Goal: Check status

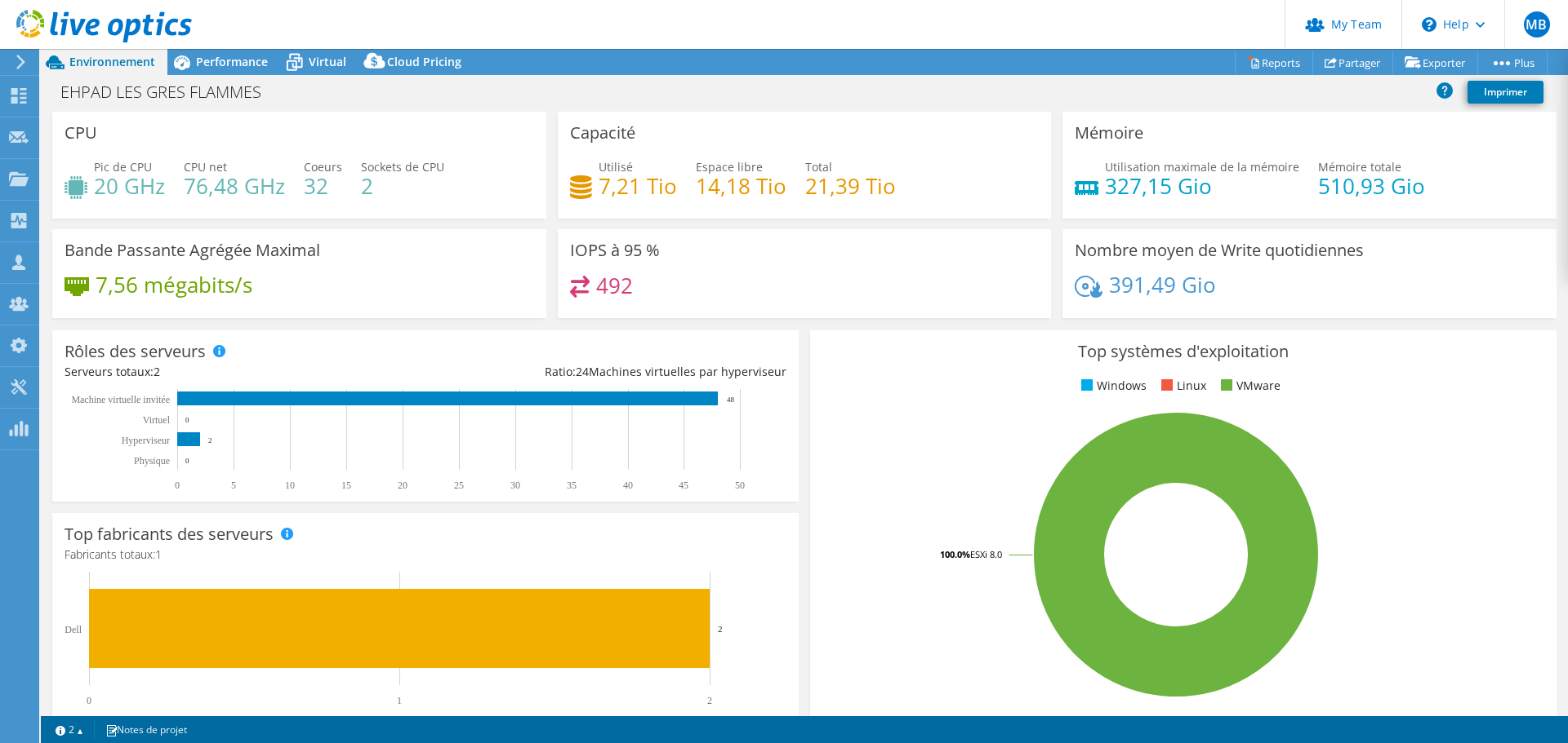
select select "USD"
drag, startPoint x: 214, startPoint y: 44, endPoint x: 230, endPoint y: 70, distance: 30.5
click at [216, 46] on header "MB Admin d'équipe de partenaire Michaël Barreira mbarreira@aviti.fr Aviti My Pr…" at bounding box center [784, 24] width 1568 height 49
click at [231, 64] on span "Performance" at bounding box center [232, 61] width 72 height 15
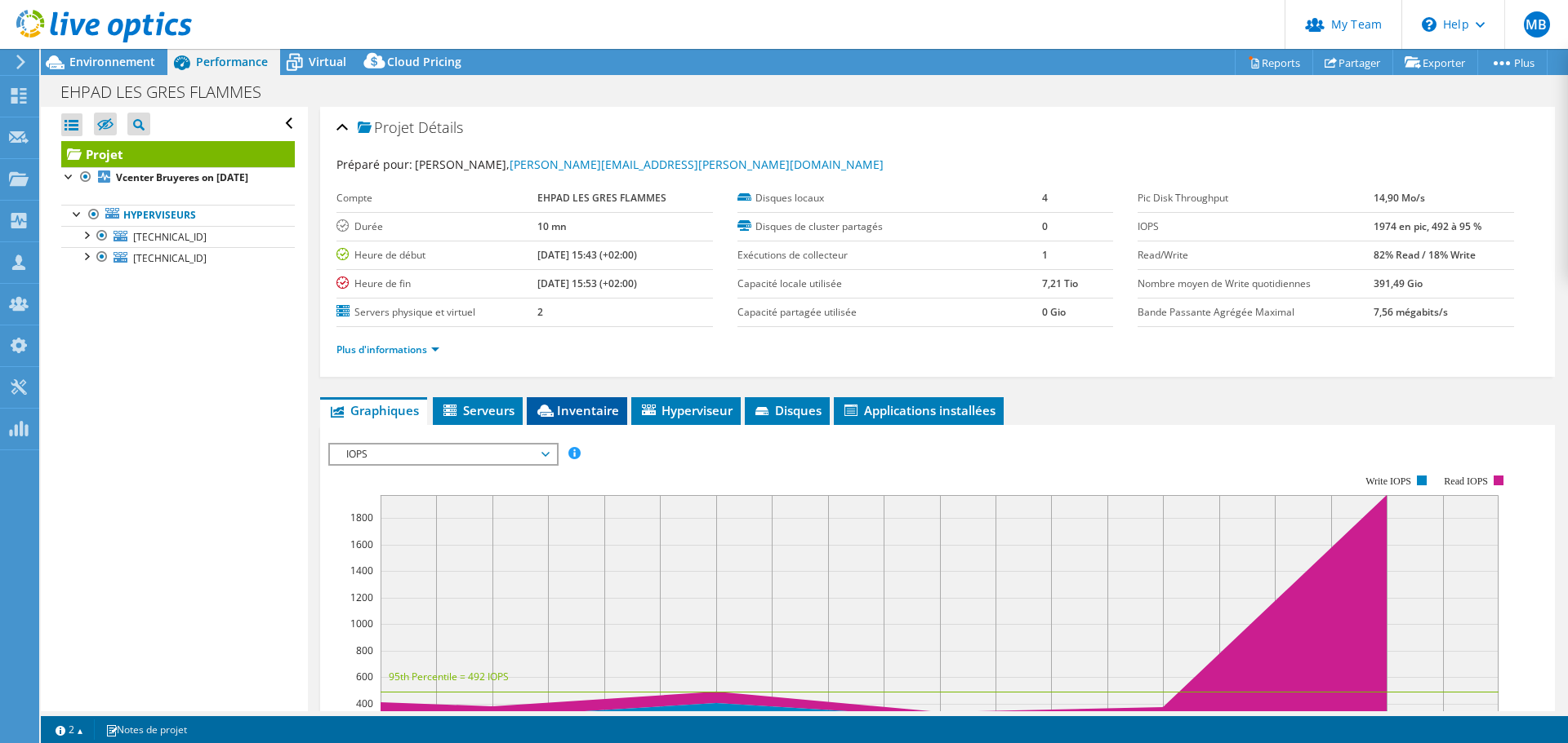
click at [597, 413] on span "Inventaire" at bounding box center [577, 410] width 84 height 16
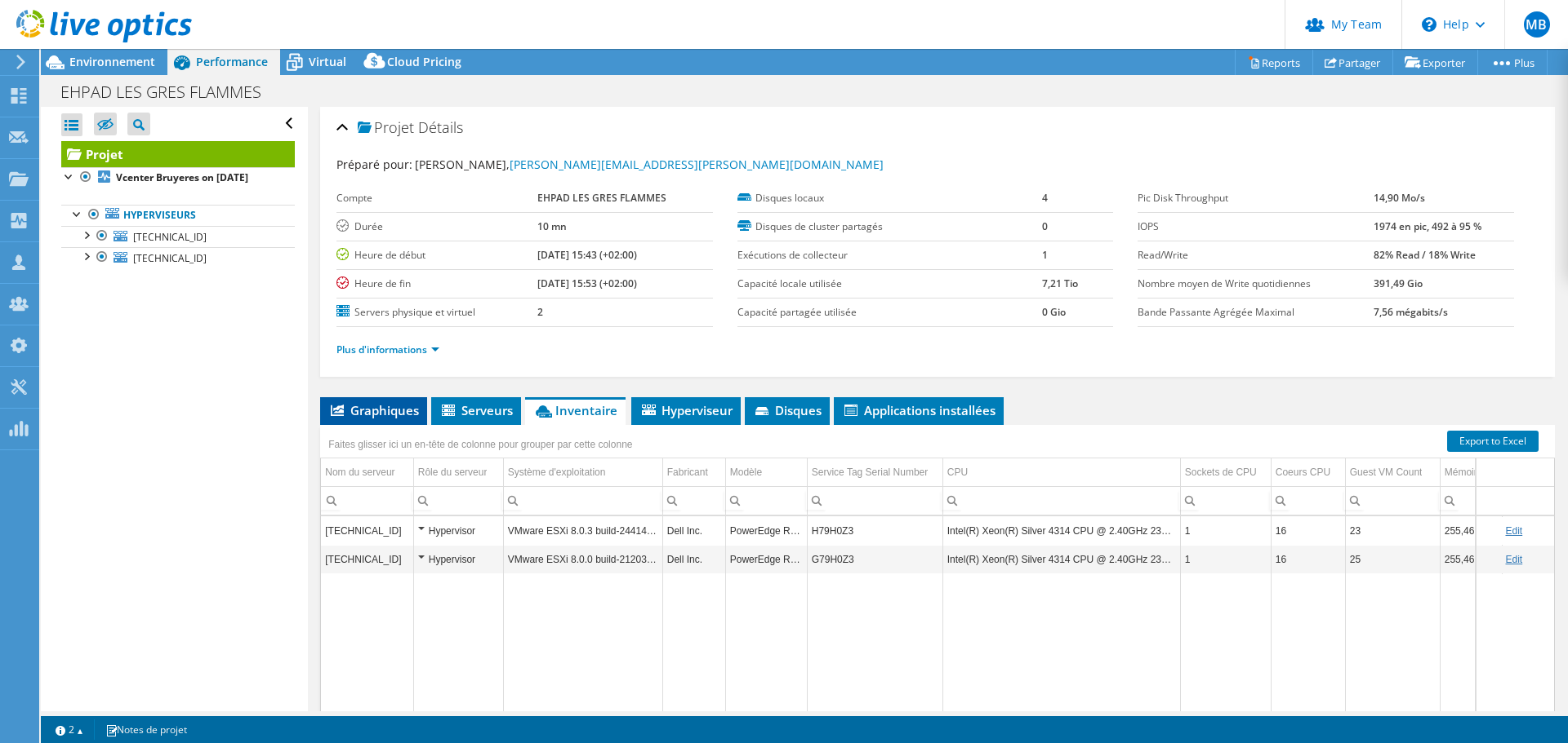
click at [371, 410] on span "Graphiques" at bounding box center [373, 410] width 91 height 16
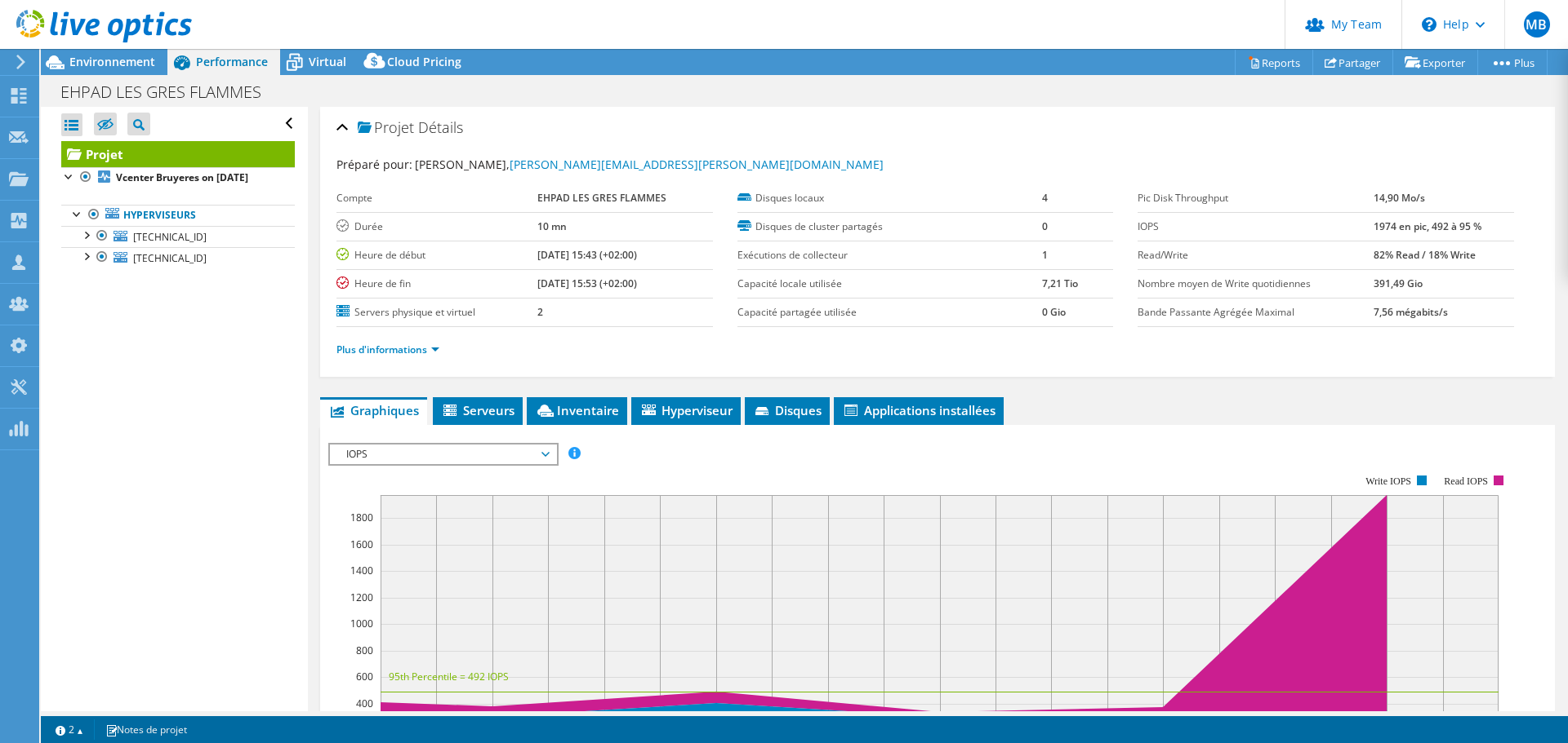
click at [415, 415] on span "Graphiques" at bounding box center [373, 410] width 91 height 16
click at [449, 412] on icon at bounding box center [451, 411] width 16 height 14
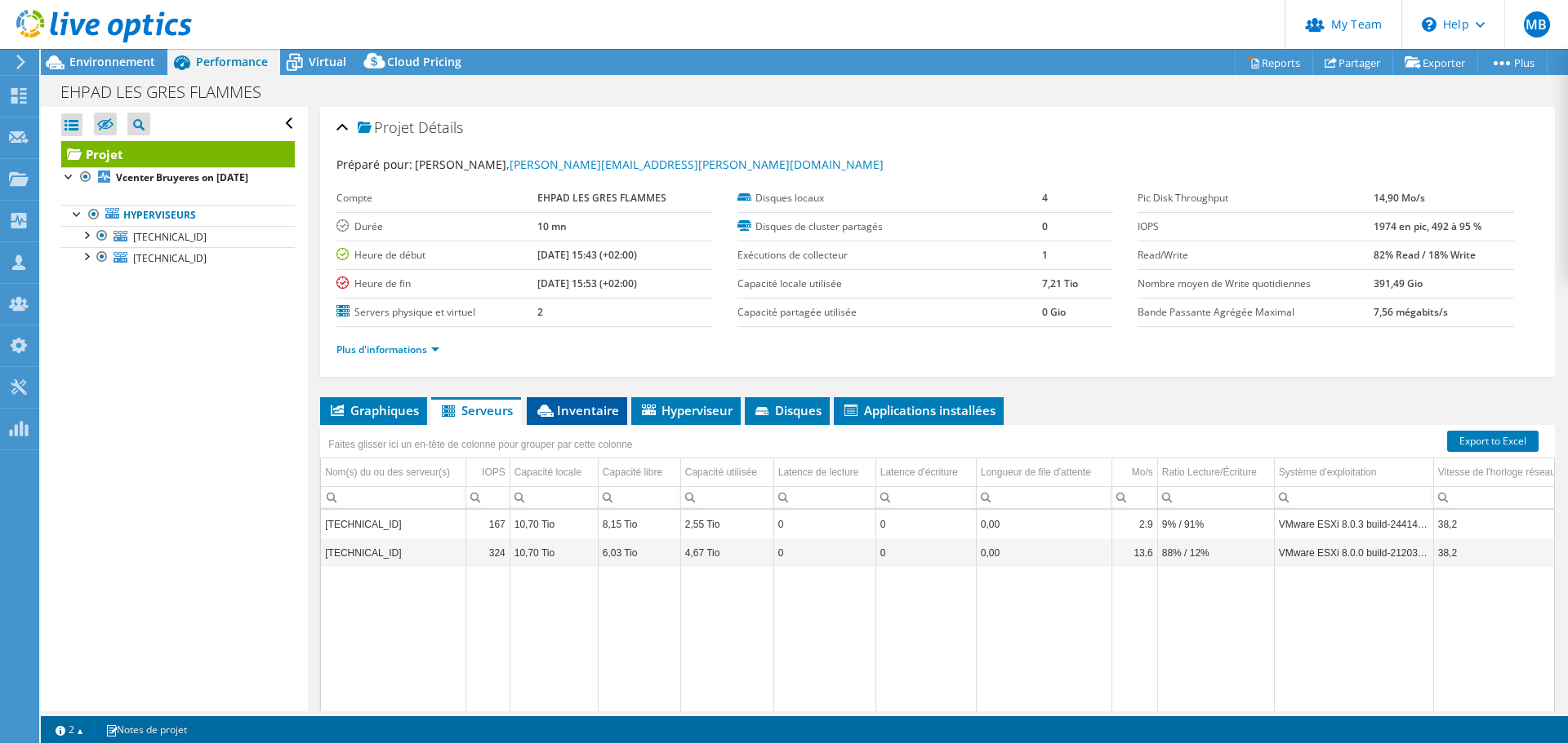
click at [591, 409] on span "Inventaire" at bounding box center [577, 410] width 84 height 16
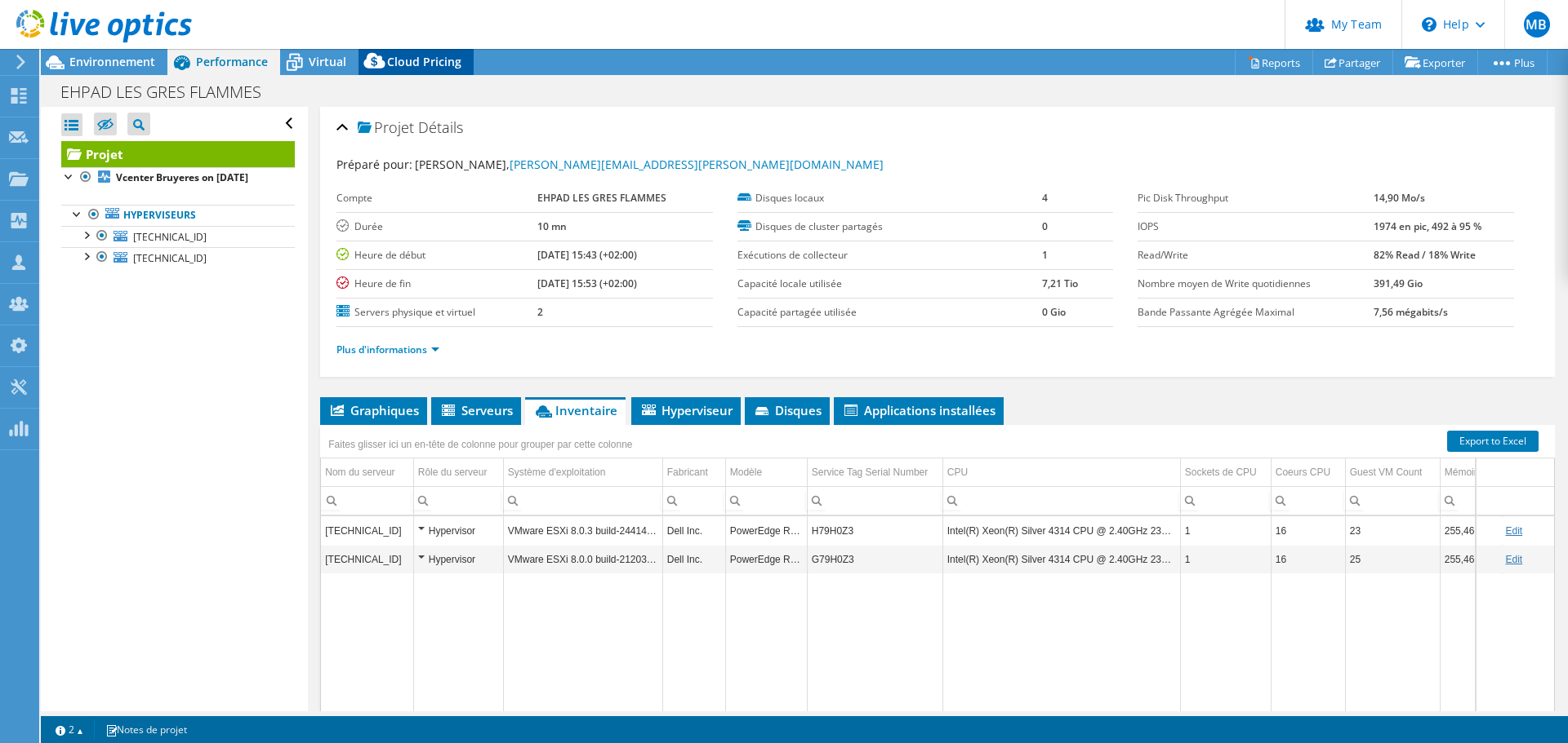
click at [361, 68] on icon at bounding box center [375, 64] width 33 height 33
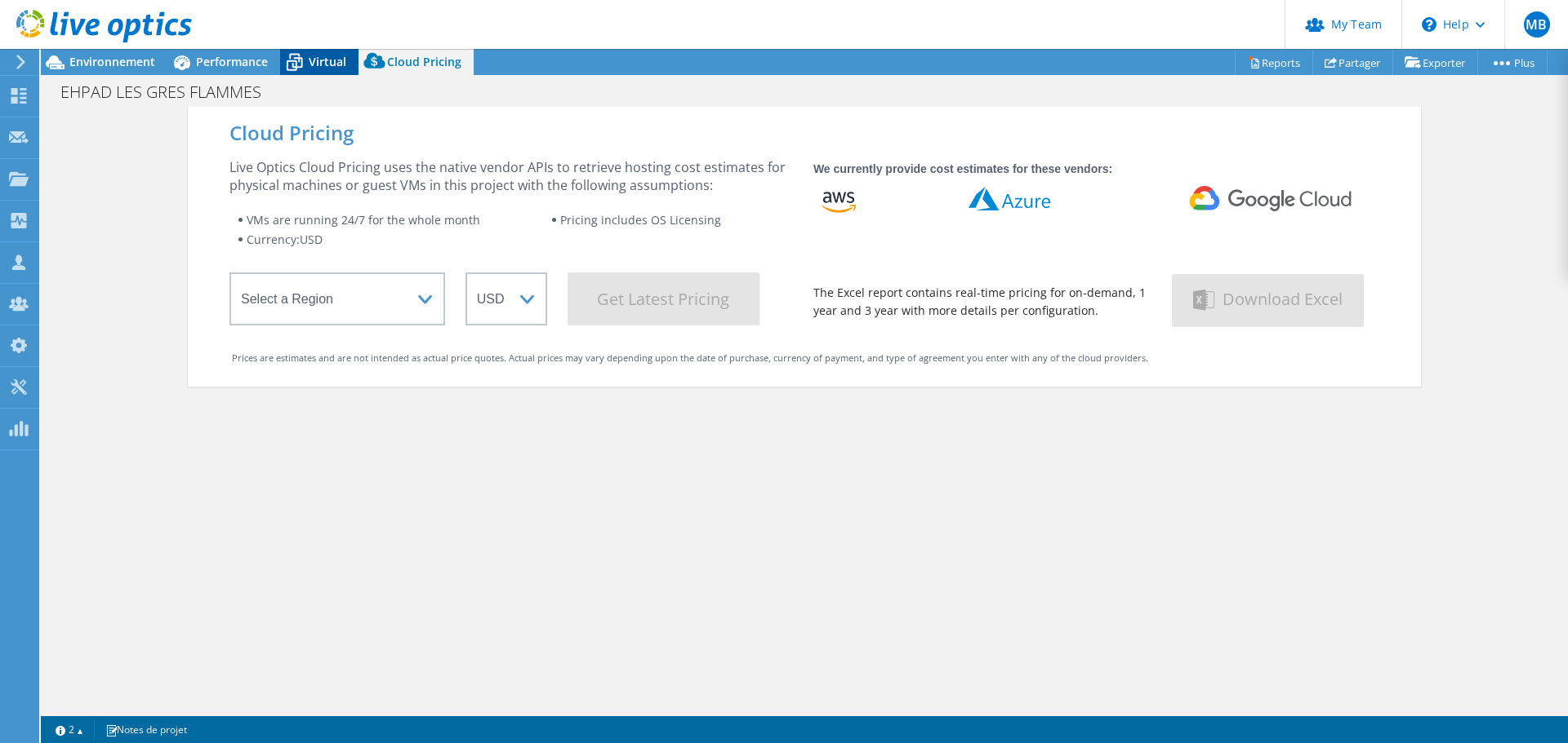
click at [331, 62] on span "Virtual" at bounding box center [327, 61] width 37 height 15
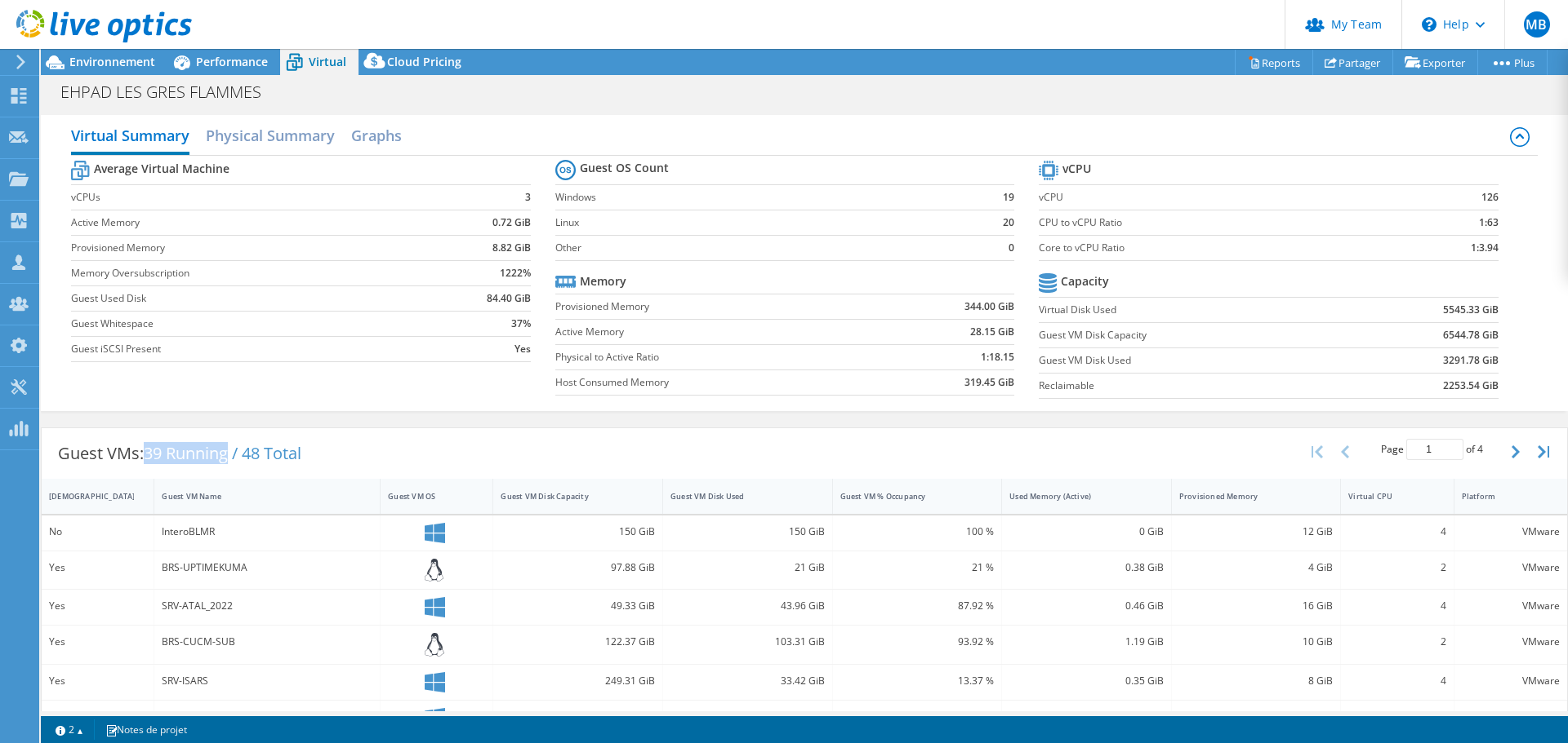
drag, startPoint x: 148, startPoint y: 452, endPoint x: 231, endPoint y: 458, distance: 83.2
click at [231, 458] on span "39 Running / 48 Total" at bounding box center [222, 453] width 158 height 22
click at [260, 70] on div "Performance" at bounding box center [224, 61] width 113 height 26
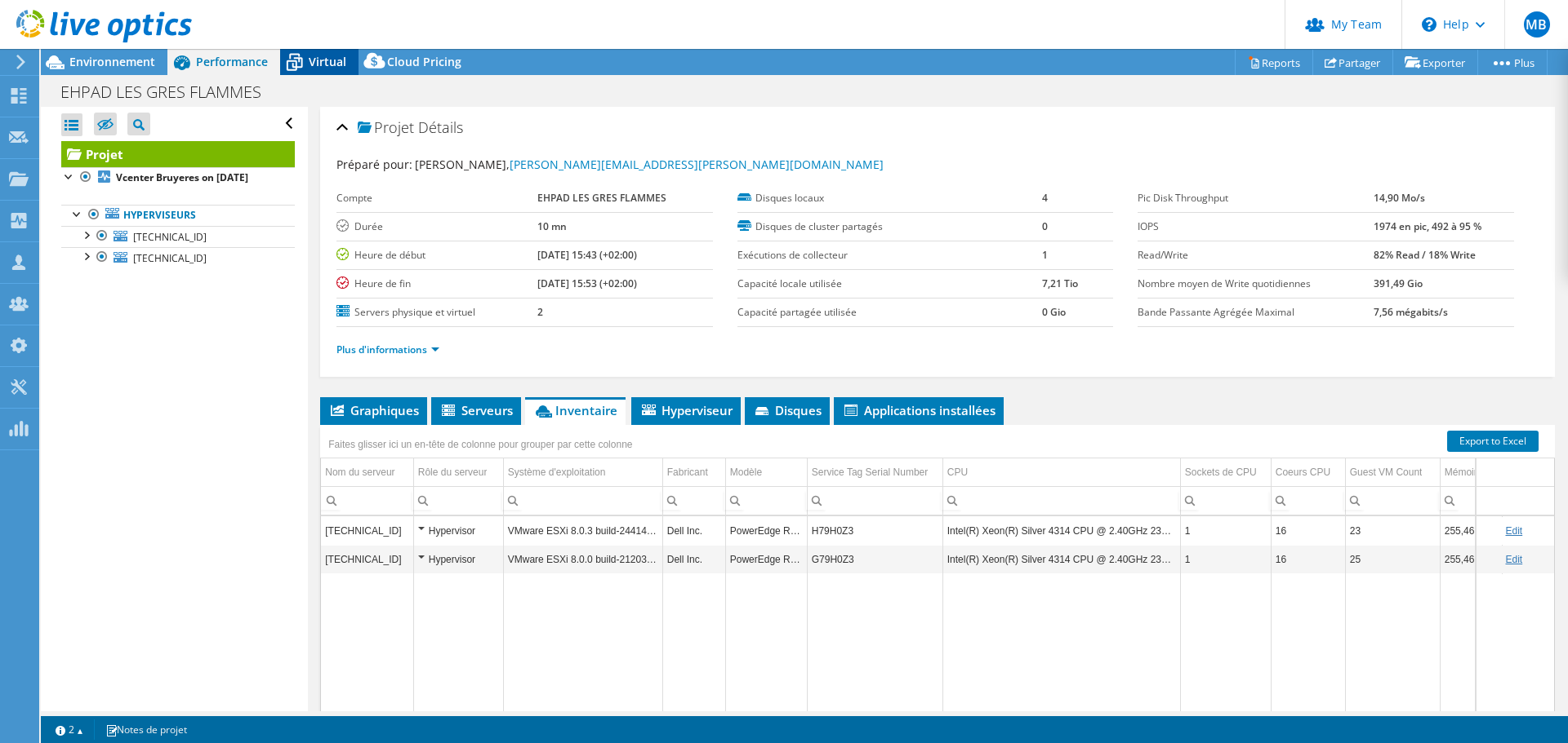
click at [328, 54] on span "Virtual" at bounding box center [327, 61] width 37 height 15
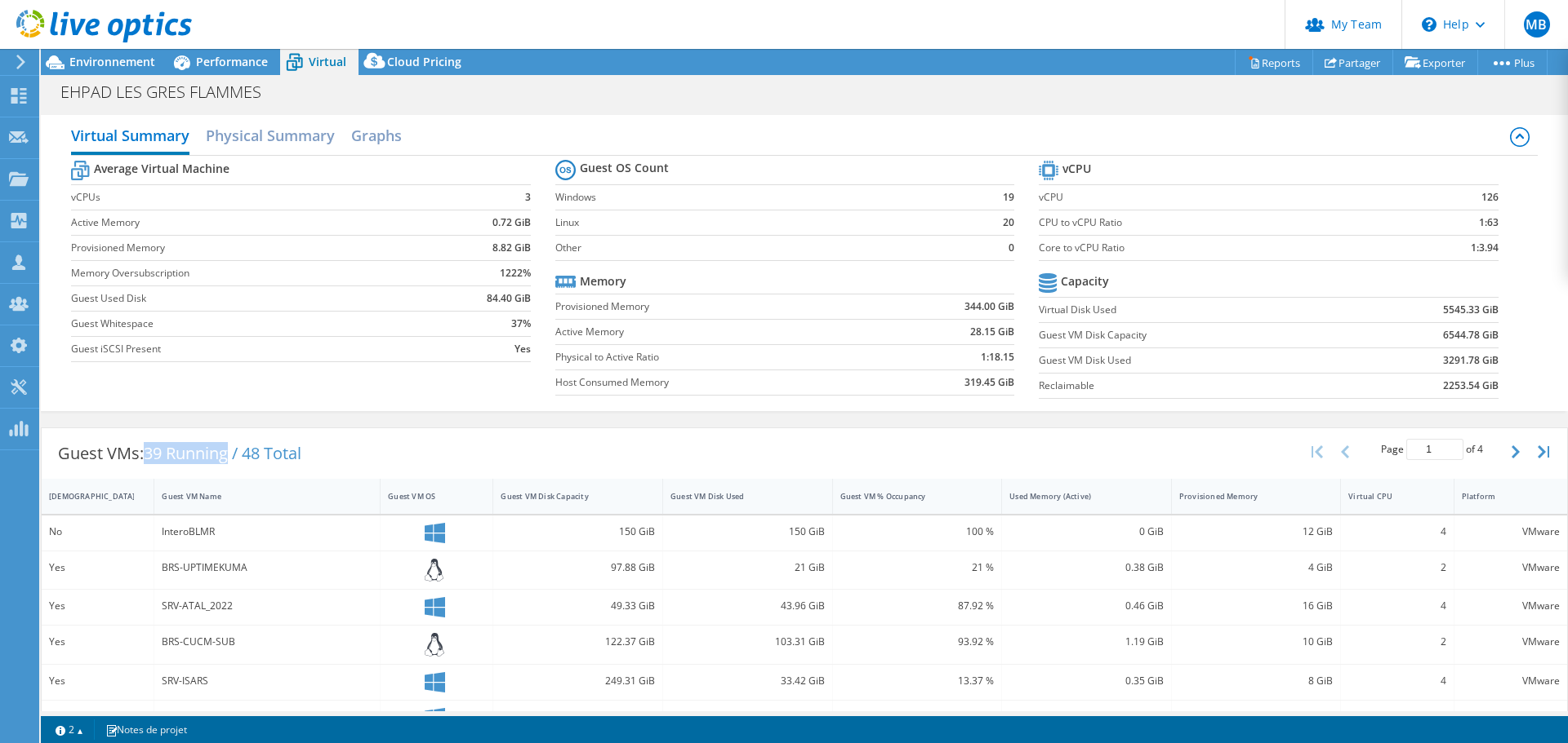
drag, startPoint x: 148, startPoint y: 452, endPoint x: 231, endPoint y: 453, distance: 83.0
click at [231, 453] on span "39 Running / 48 Total" at bounding box center [222, 453] width 158 height 22
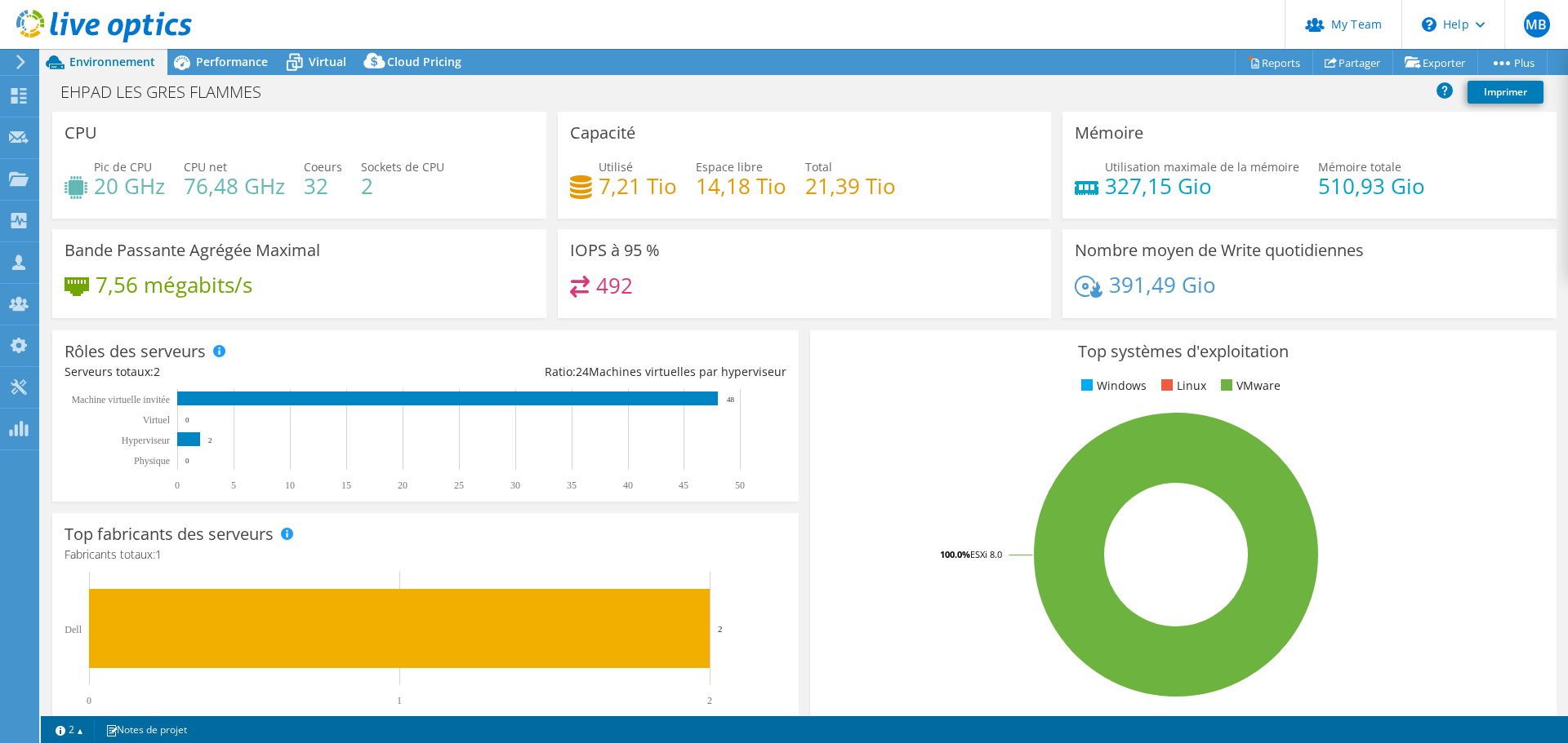
select select "USD"
